Goal: Find contact information

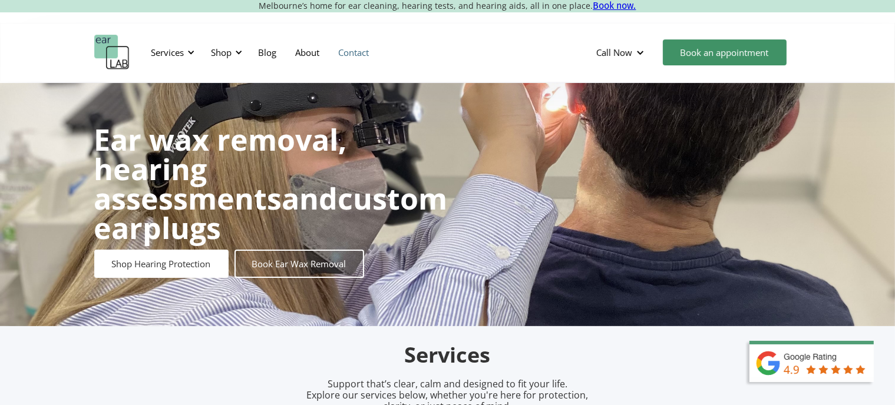
click at [361, 53] on link "Contact" at bounding box center [354, 52] width 50 height 34
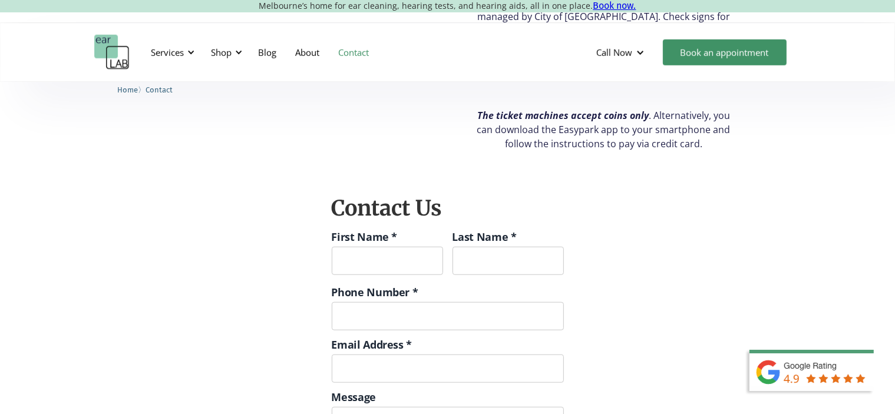
scroll to position [1370, 0]
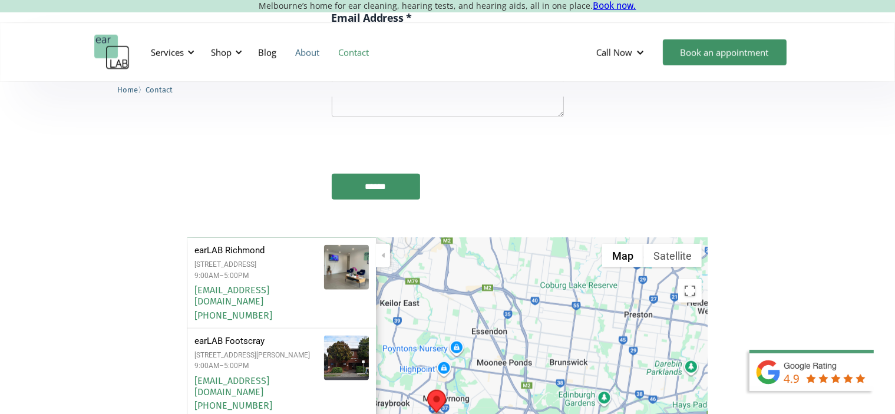
click at [314, 57] on link "About" at bounding box center [307, 52] width 43 height 34
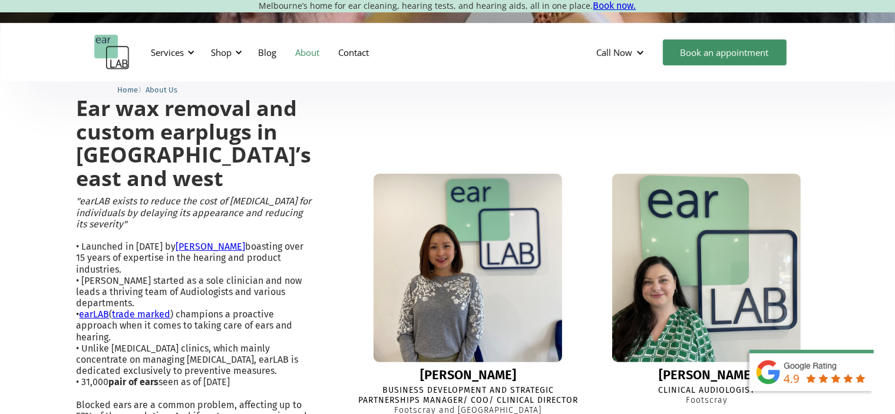
scroll to position [295, 0]
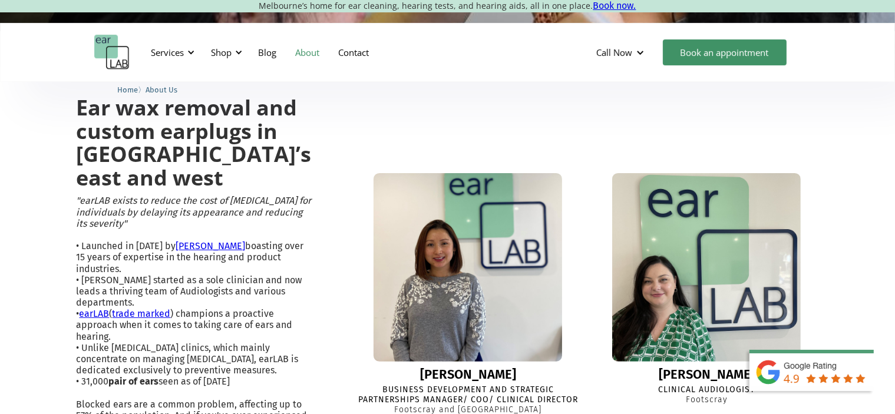
click at [454, 368] on div "Lisa" at bounding box center [468, 375] width 96 height 14
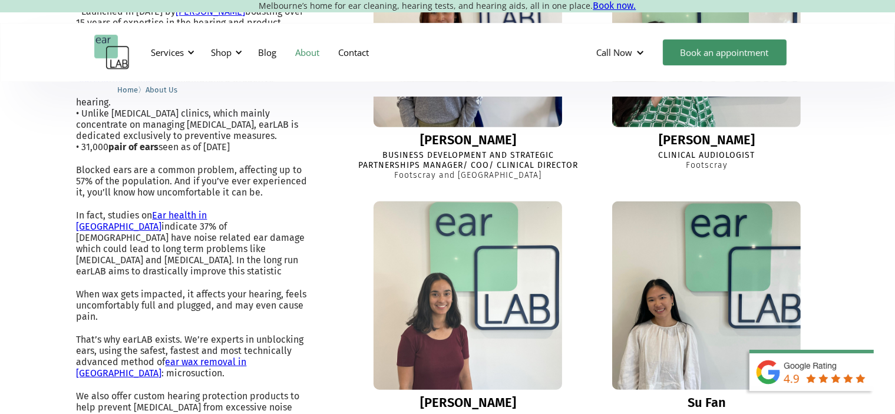
scroll to position [530, 0]
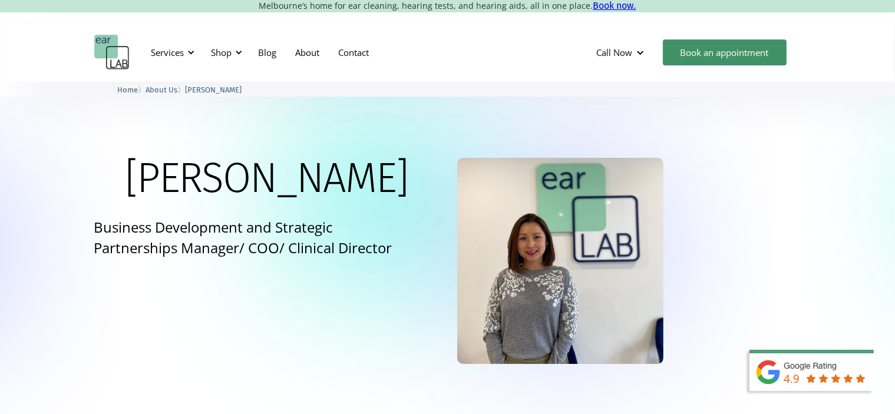
click at [337, 174] on div "[PERSON_NAME] Business Development and Strategic Partnerships Manager/ COO/ Cli…" at bounding box center [251, 212] width 314 height 109
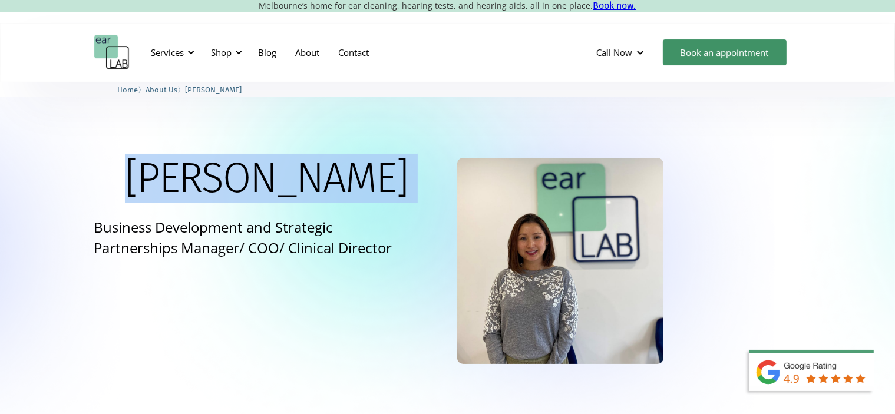
click at [337, 174] on div "[PERSON_NAME] Business Development and Strategic Partnerships Manager/ COO/ Cli…" at bounding box center [251, 212] width 314 height 109
copy div "[PERSON_NAME]"
